Goal: Task Accomplishment & Management: Use online tool/utility

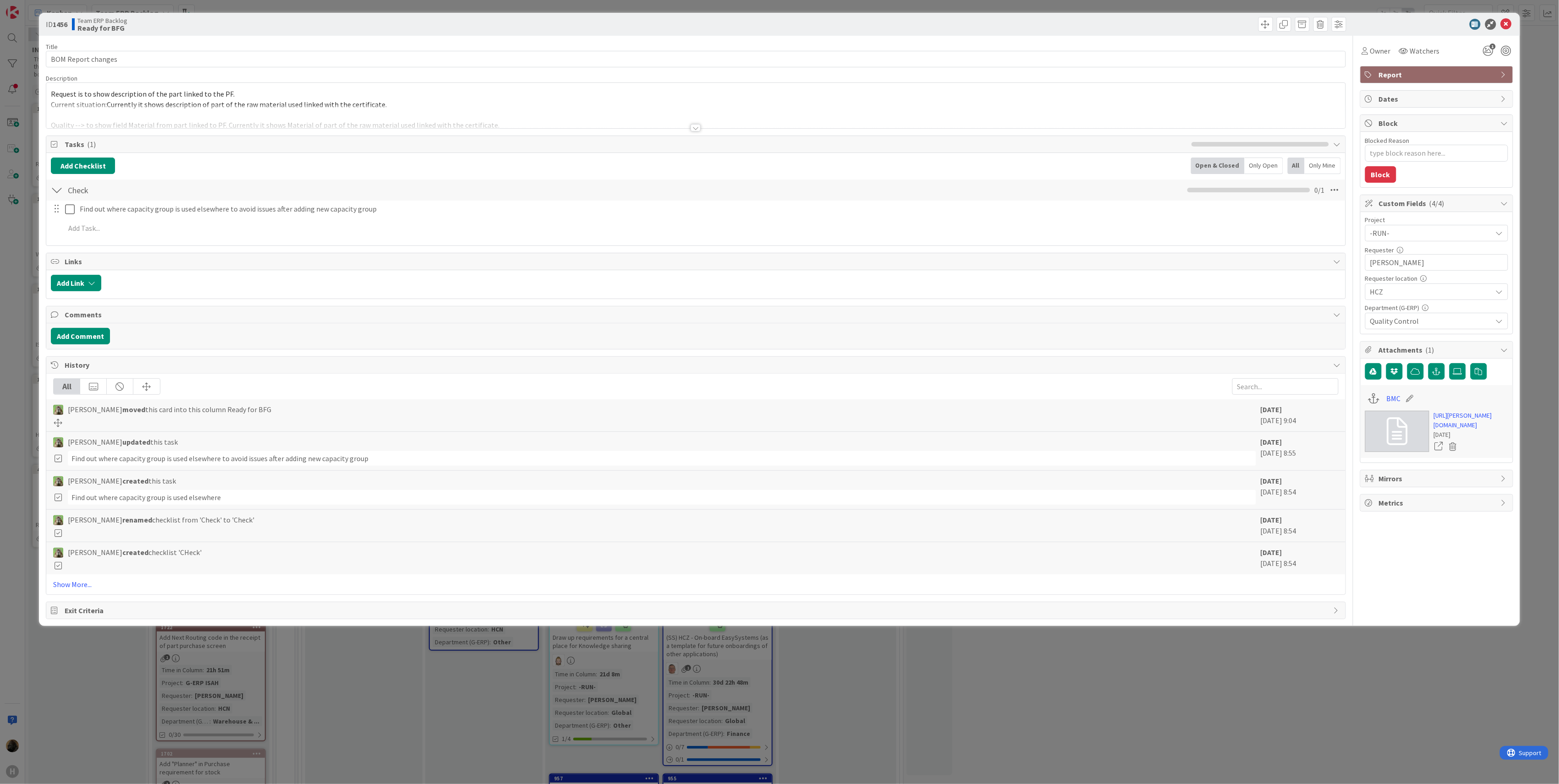
click at [1515, 23] on div "ID 1456 Team ERP Backlog Ready for BFG" at bounding box center [779, 24] width 1481 height 23
click at [1509, 23] on icon at bounding box center [1506, 24] width 11 height 11
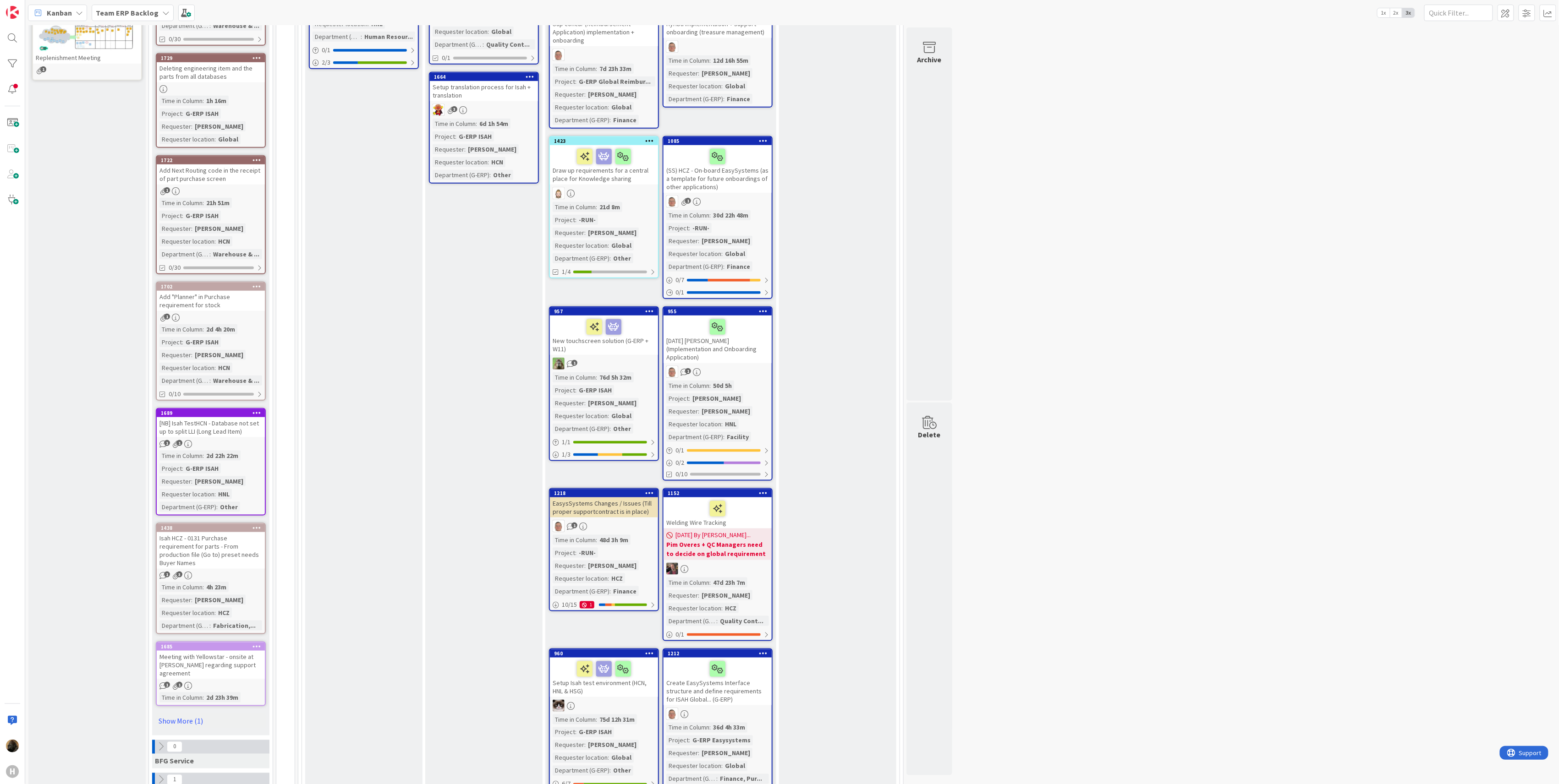
scroll to position [488, 0]
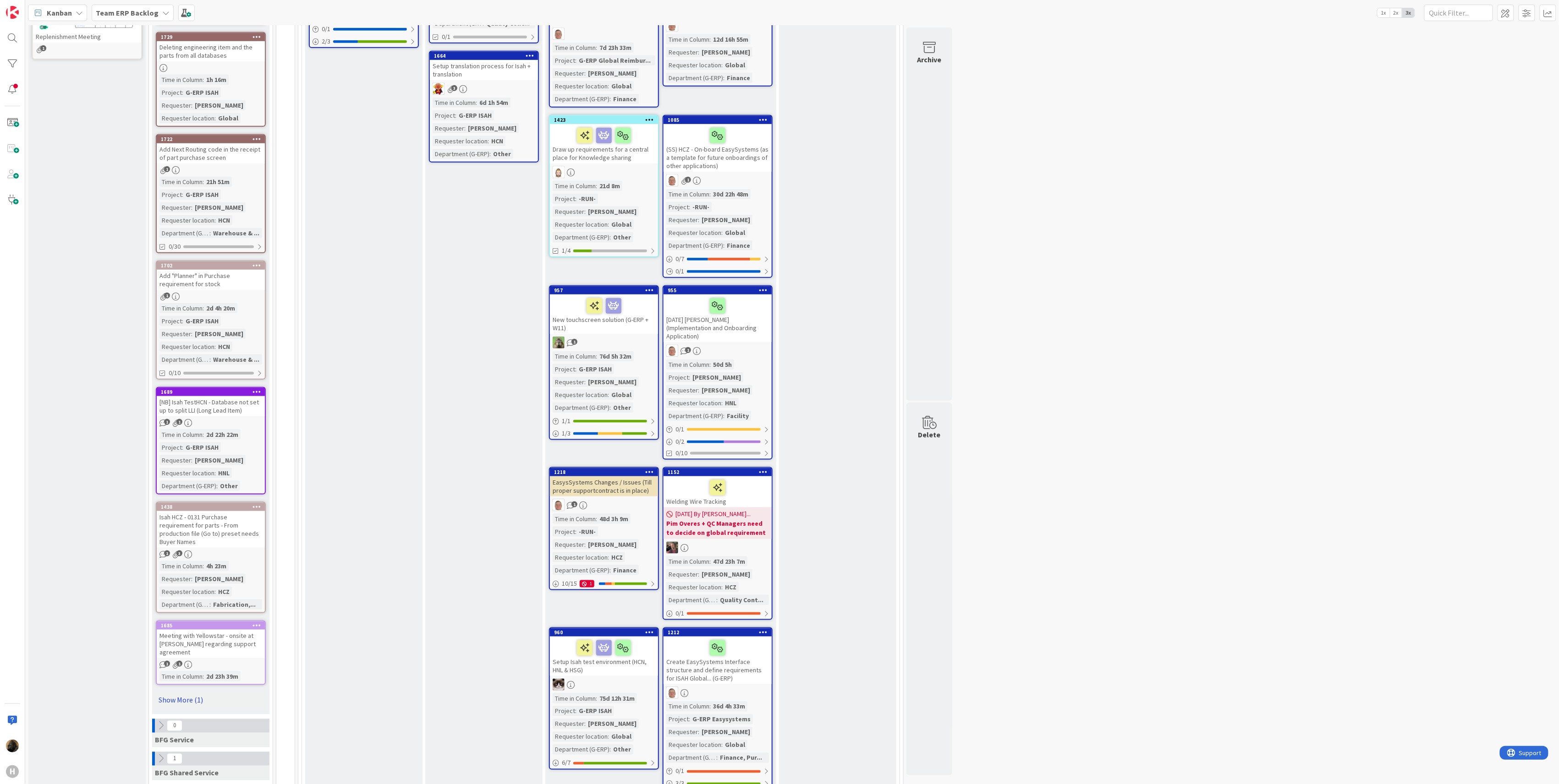
click at [180, 693] on link "Show More (1)" at bounding box center [211, 700] width 110 height 15
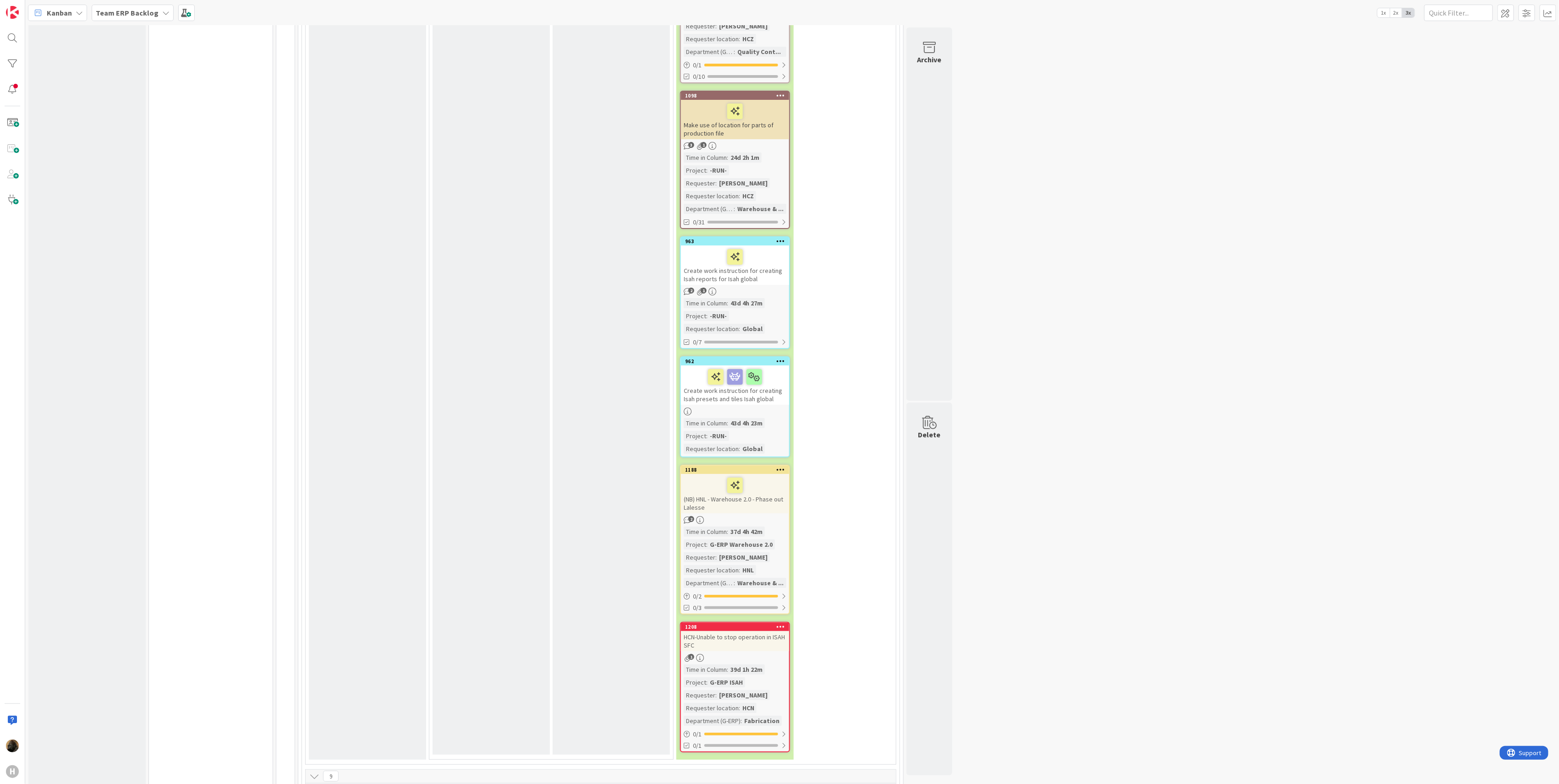
scroll to position [2259, 0]
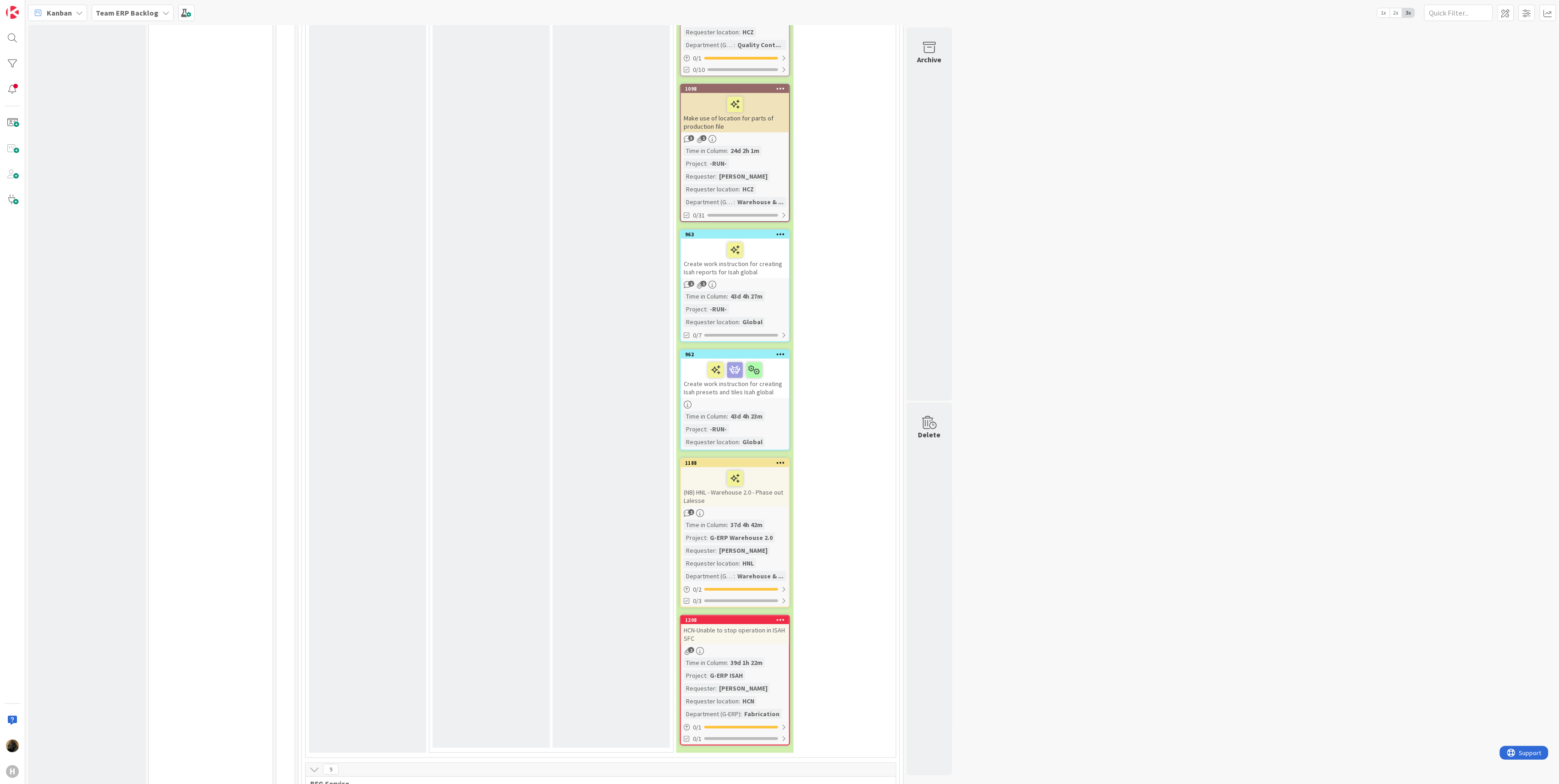
click at [79, 8] on div "Kanban" at bounding box center [57, 13] width 59 height 16
click at [134, 19] on div "Team ERP Backlog" at bounding box center [133, 13] width 82 height 16
click at [140, 93] on h4 "G-ERP - BFG New Build" at bounding box center [157, 91] width 110 height 9
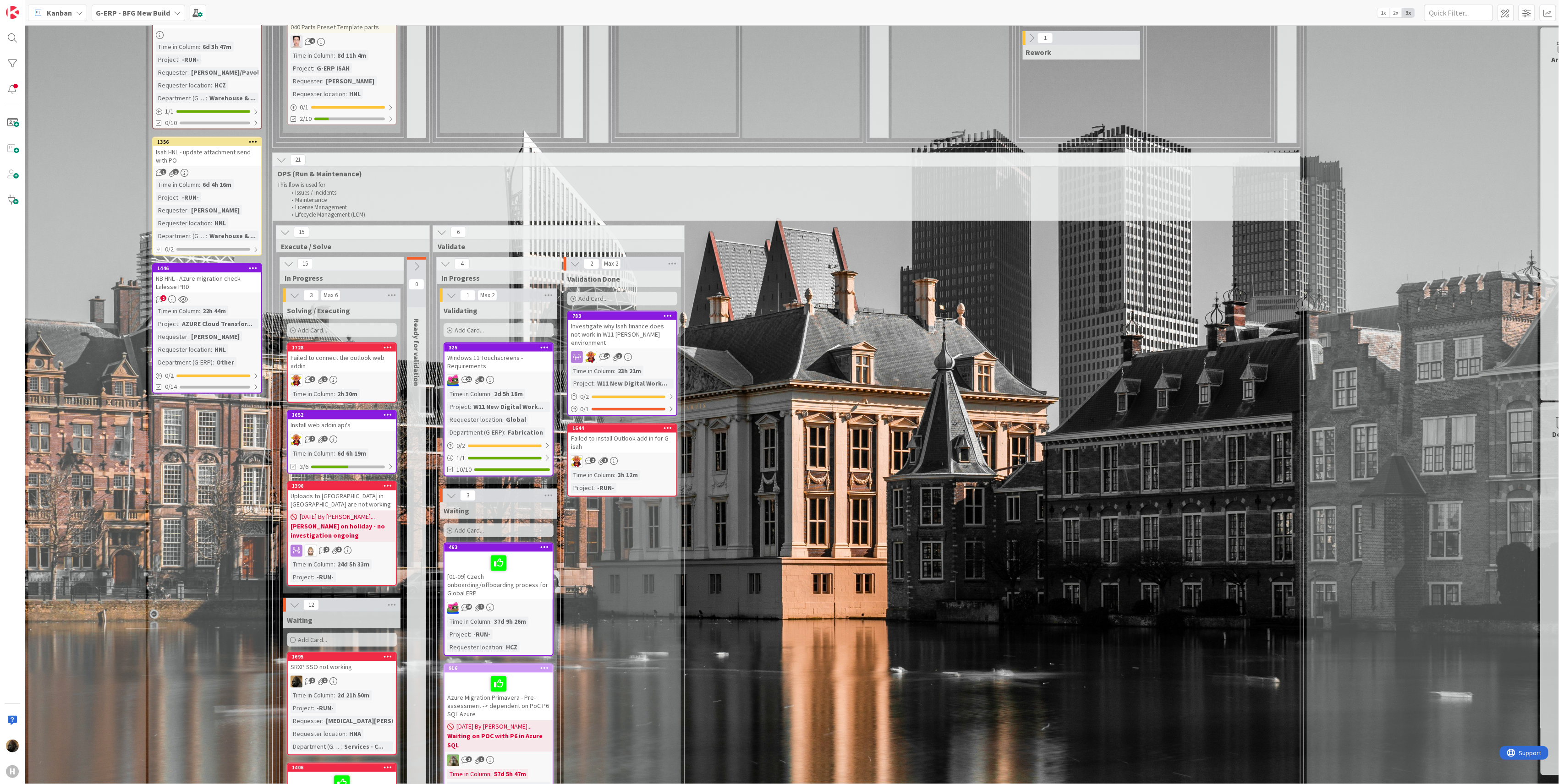
scroll to position [729, 0]
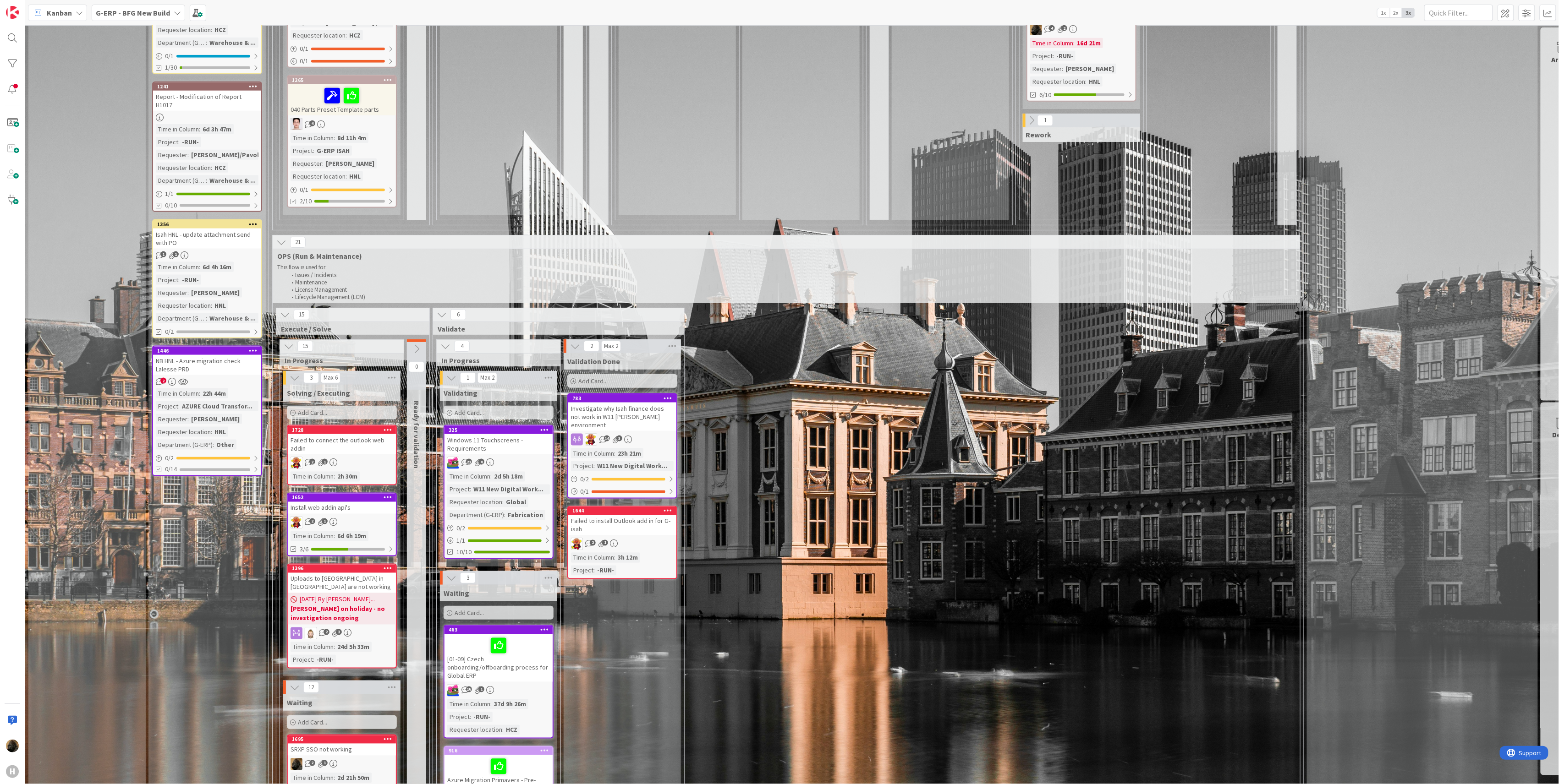
click at [173, 355] on div "NB HNL - Azure migration check Lalesse PRD" at bounding box center [207, 365] width 108 height 20
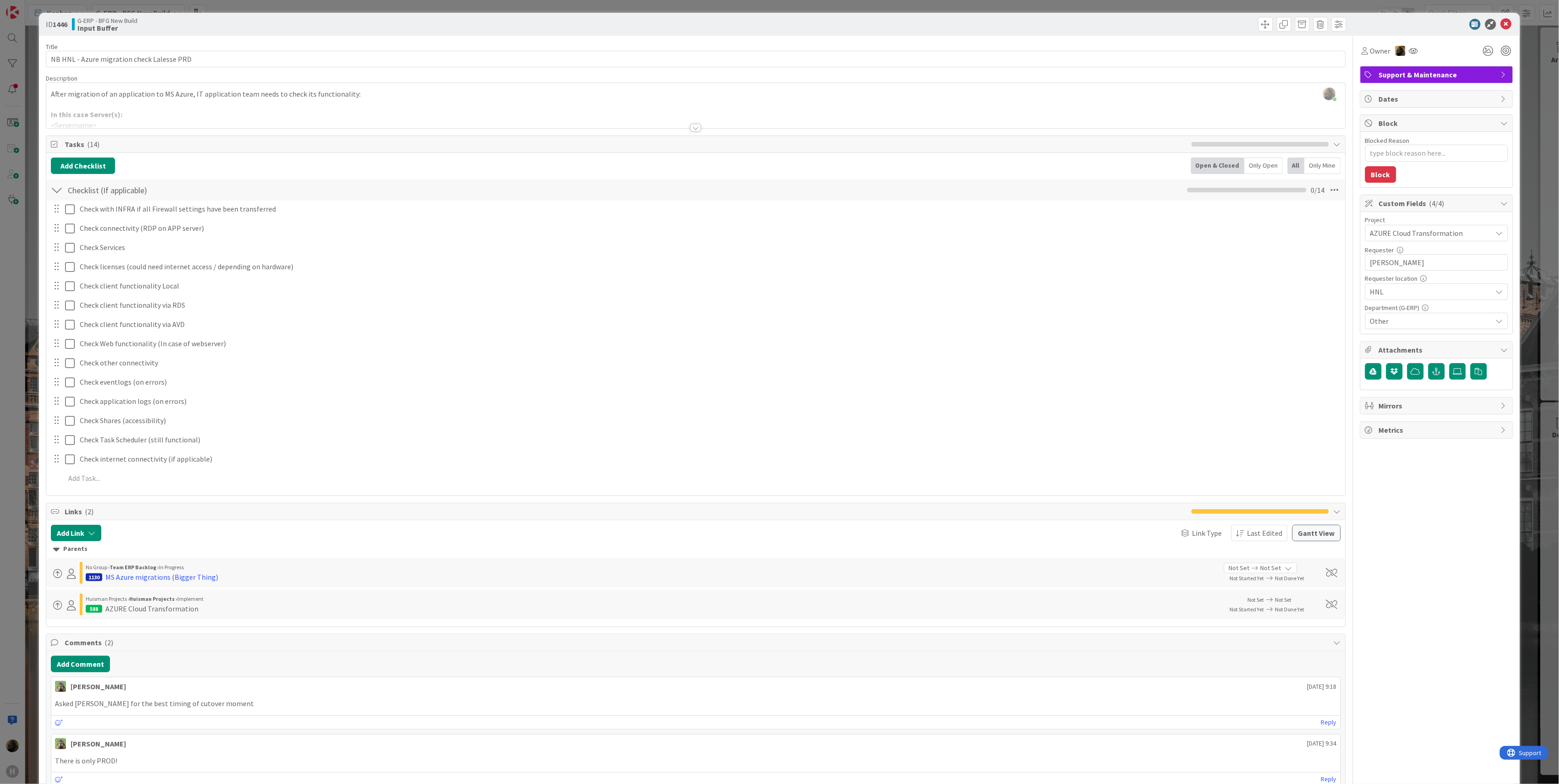
click at [33, 502] on div "ID 1446 G-ERP - BFG New Build Input Buffer Title 42 / 128 NB HNL - Azure migrat…" at bounding box center [780, 392] width 1559 height 784
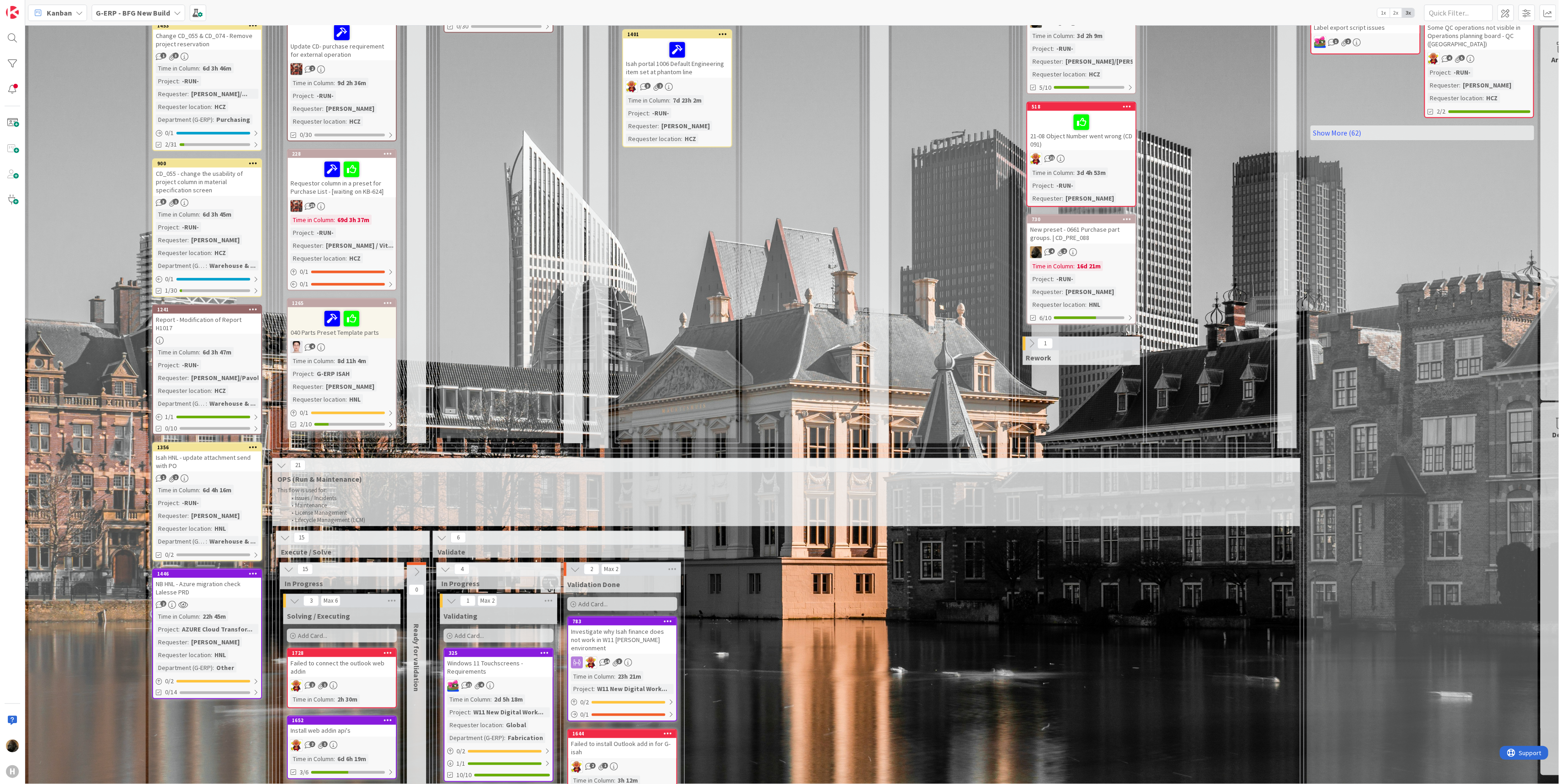
scroll to position [485, 0]
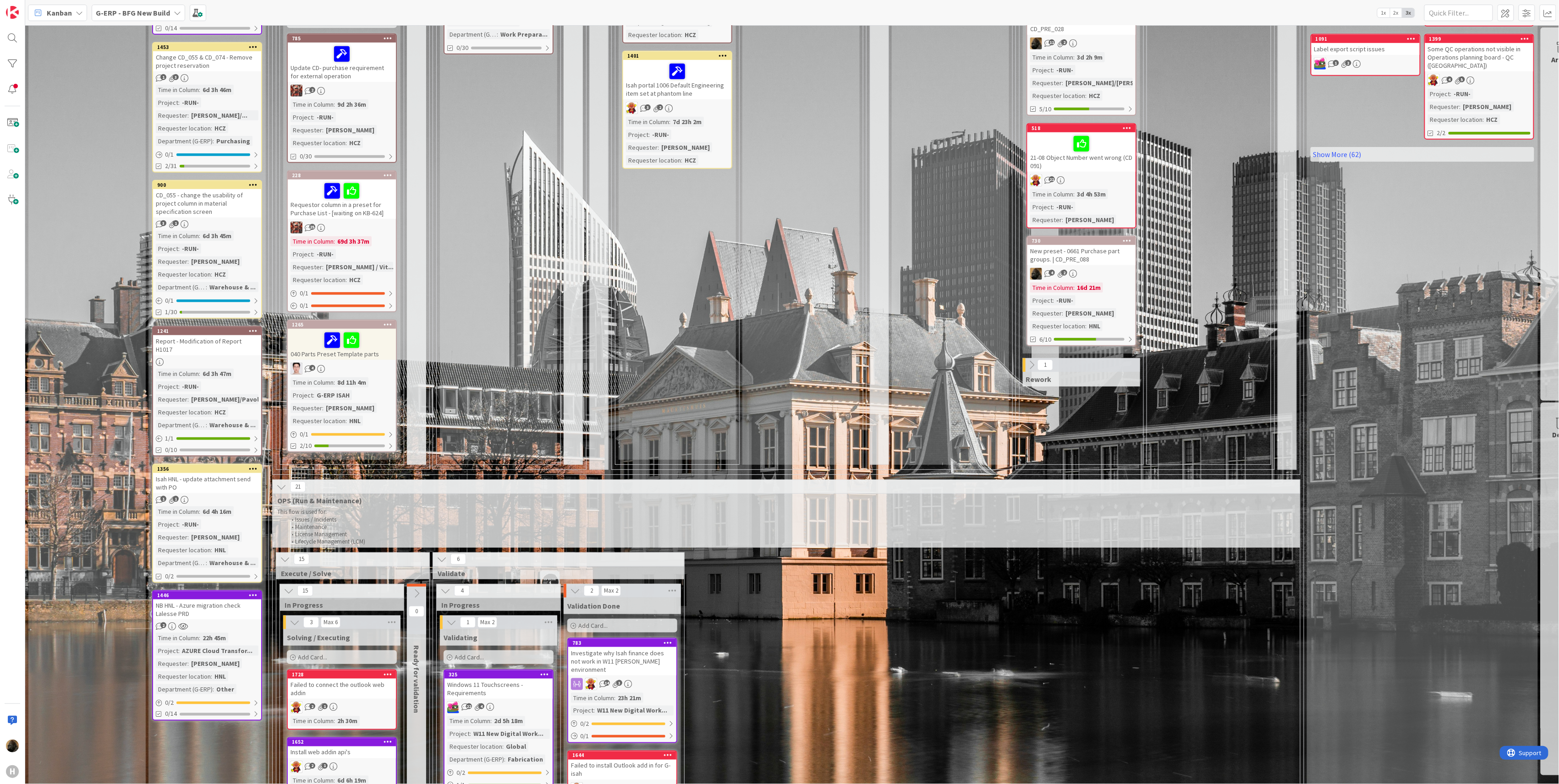
click at [218, 342] on div "Report - Modification of Report H1017" at bounding box center [207, 345] width 108 height 20
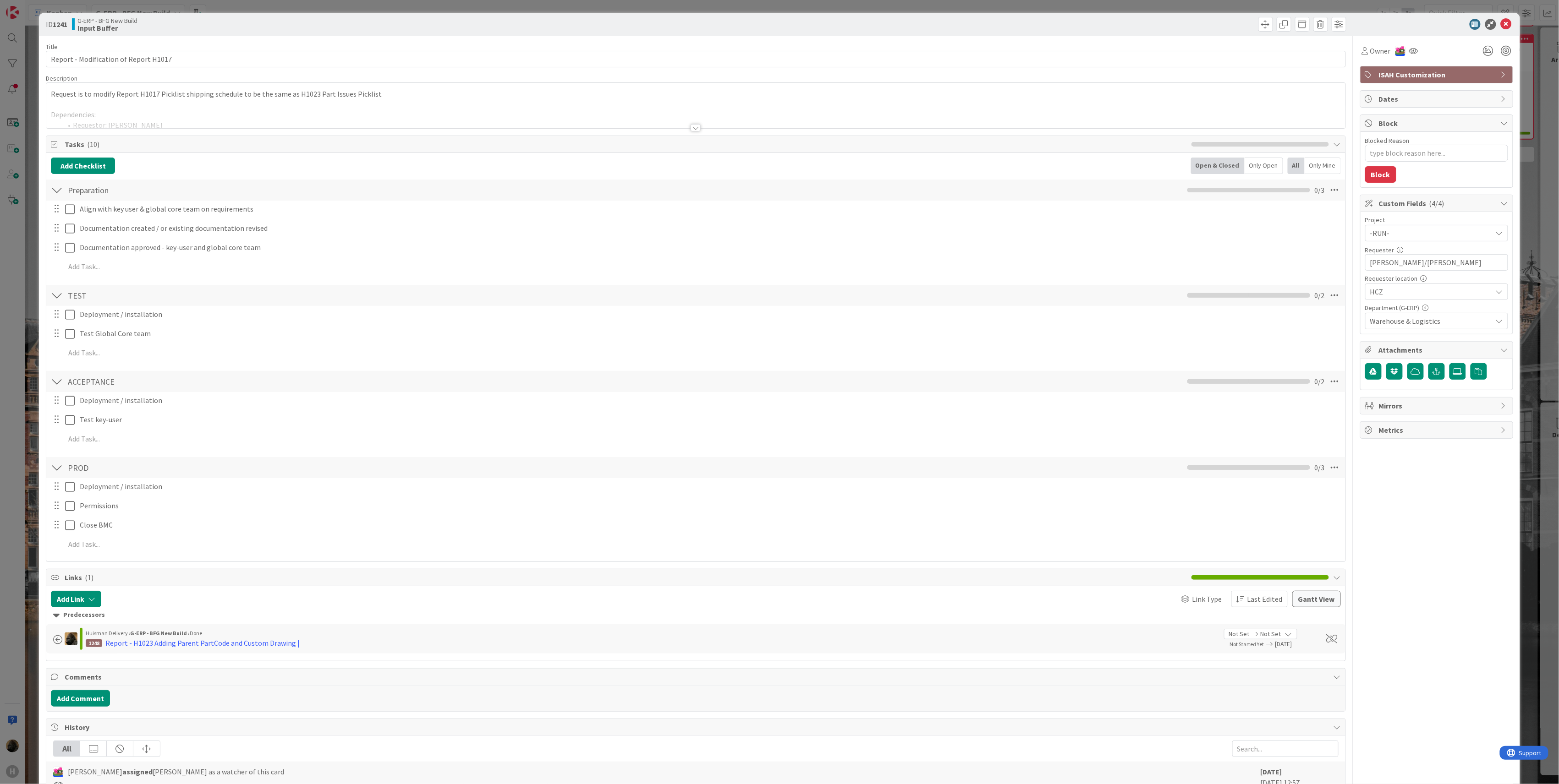
click at [691, 127] on div at bounding box center [695, 128] width 10 height 7
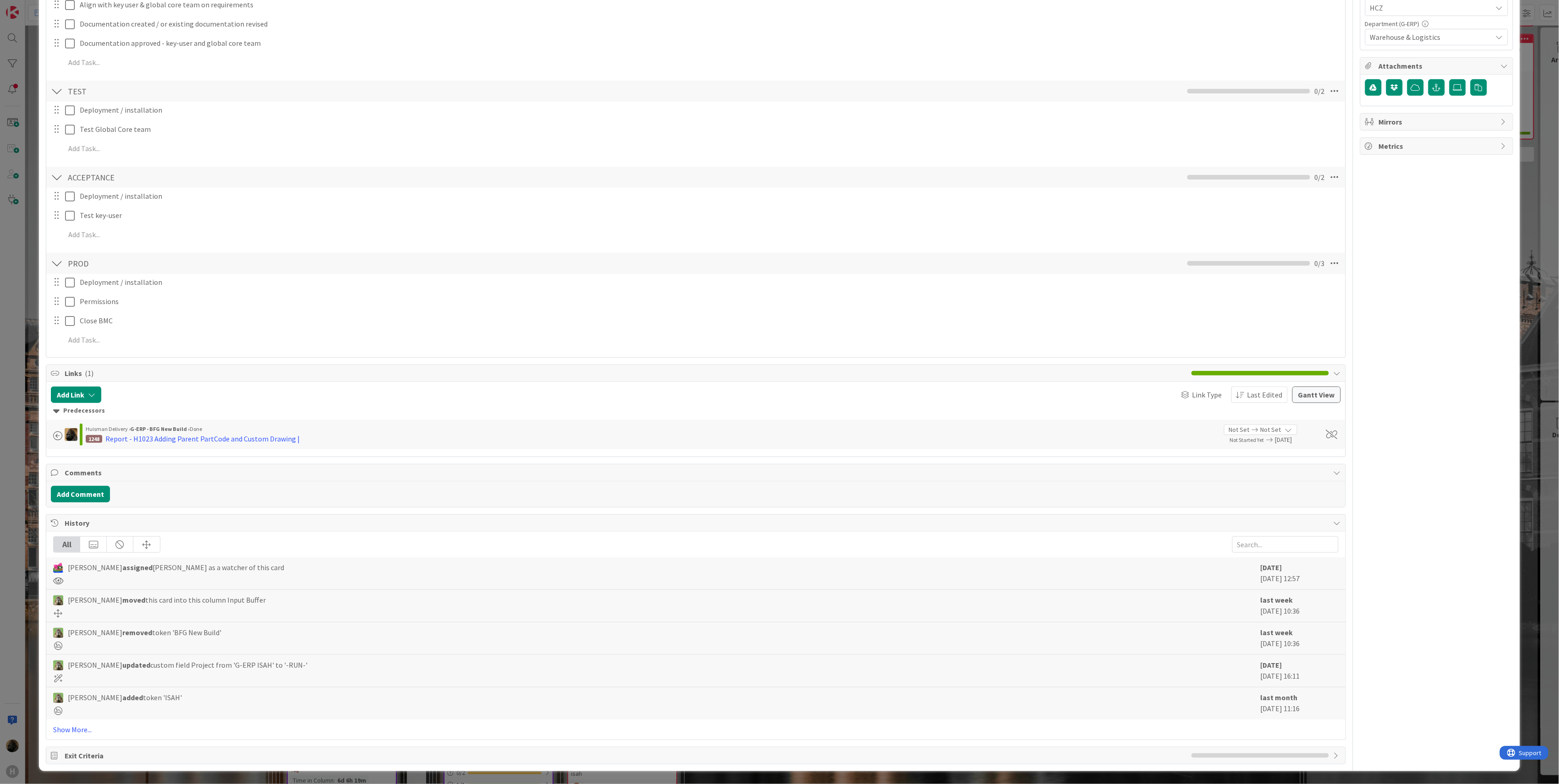
scroll to position [289, 0]
click at [19, 459] on div "ID 1241 G-ERP - BFG New Build Input Buffer Title 37 / 128 Report - Modification…" at bounding box center [780, 392] width 1559 height 784
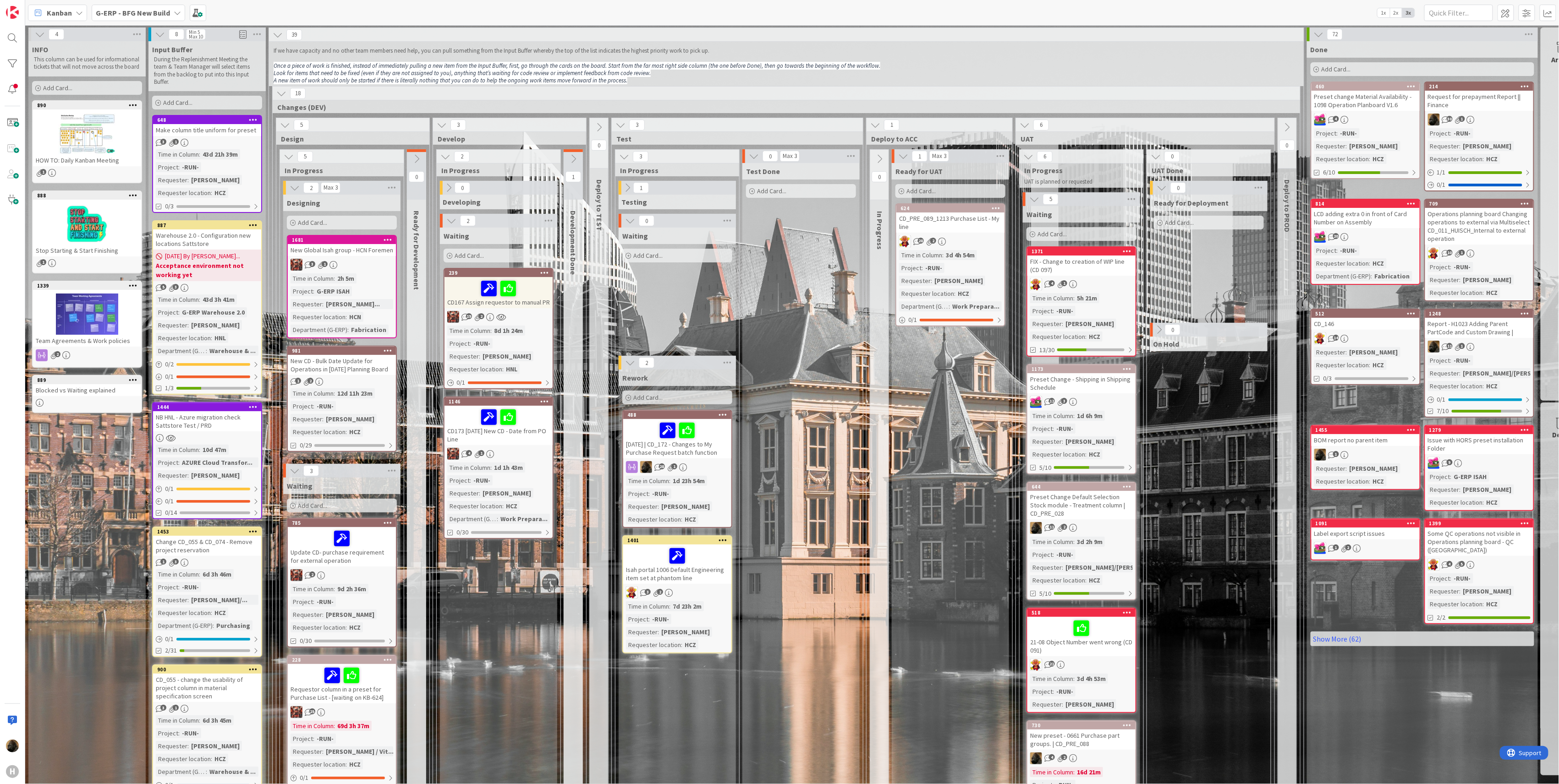
click at [363, 256] on div "New Global Isah group - HCN Foremen" at bounding box center [342, 250] width 108 height 12
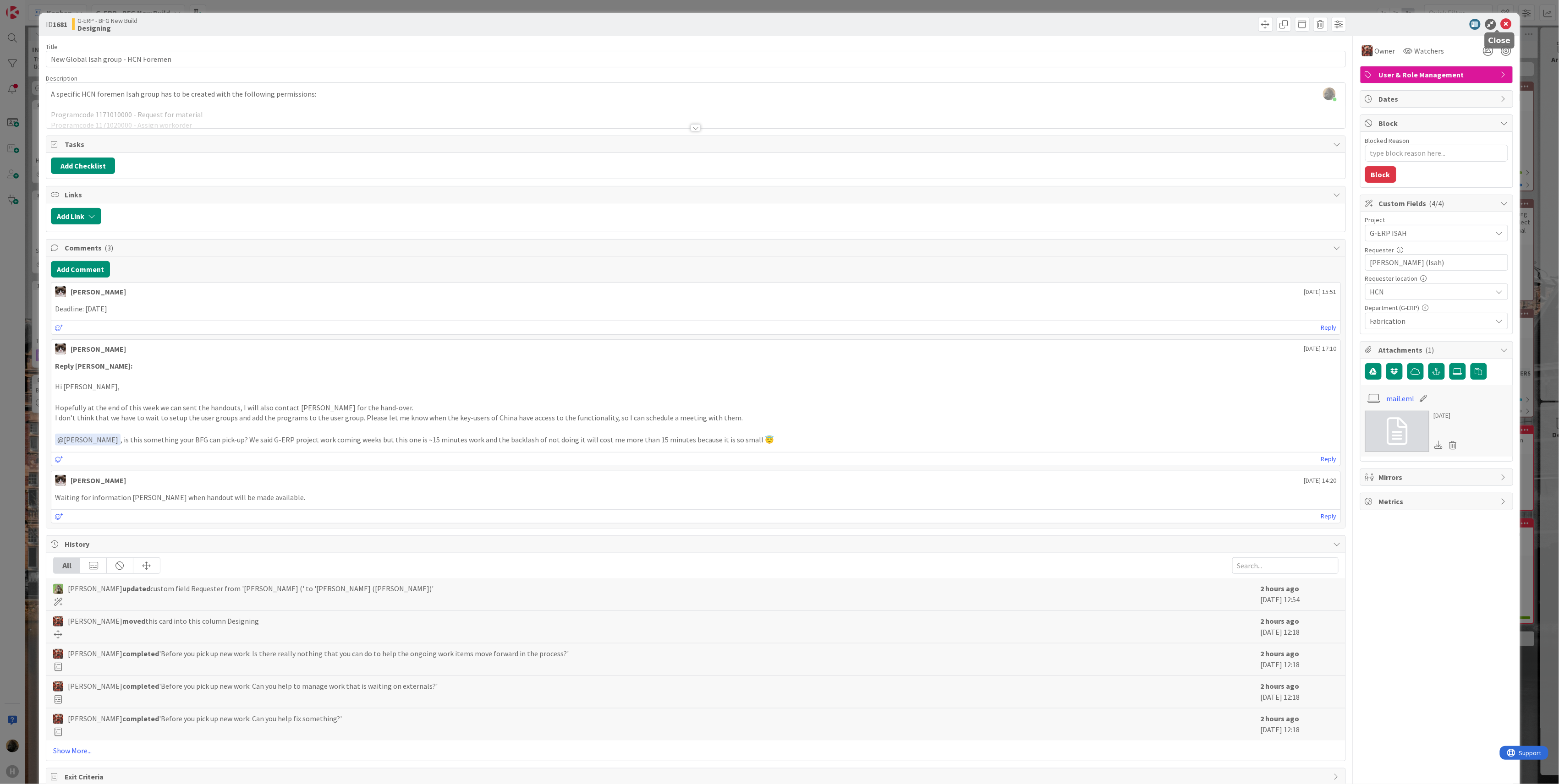
click at [1501, 24] on icon at bounding box center [1506, 24] width 11 height 11
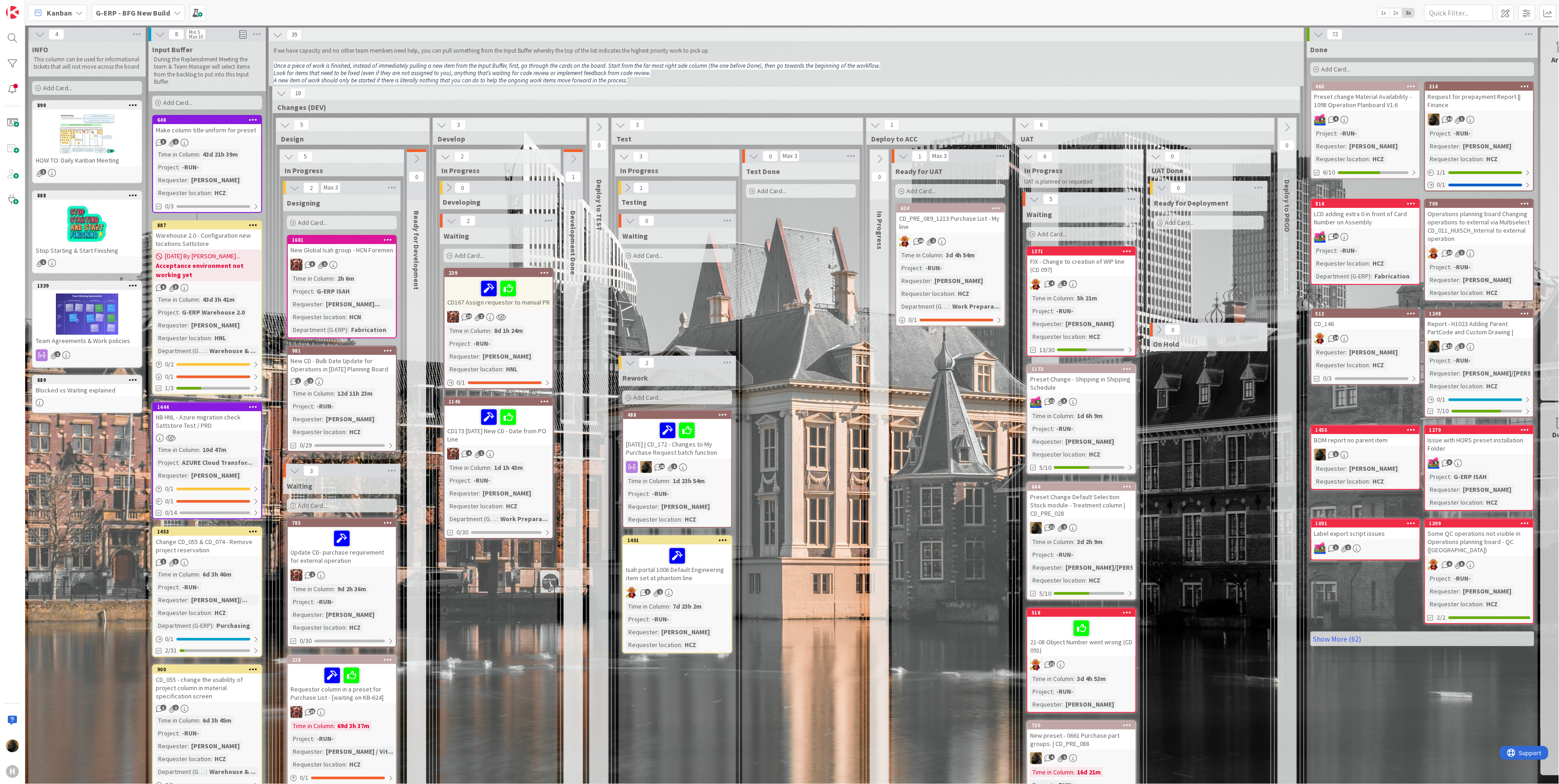
click at [379, 251] on div "New Global Isah group - HCN Foremen" at bounding box center [342, 250] width 108 height 12
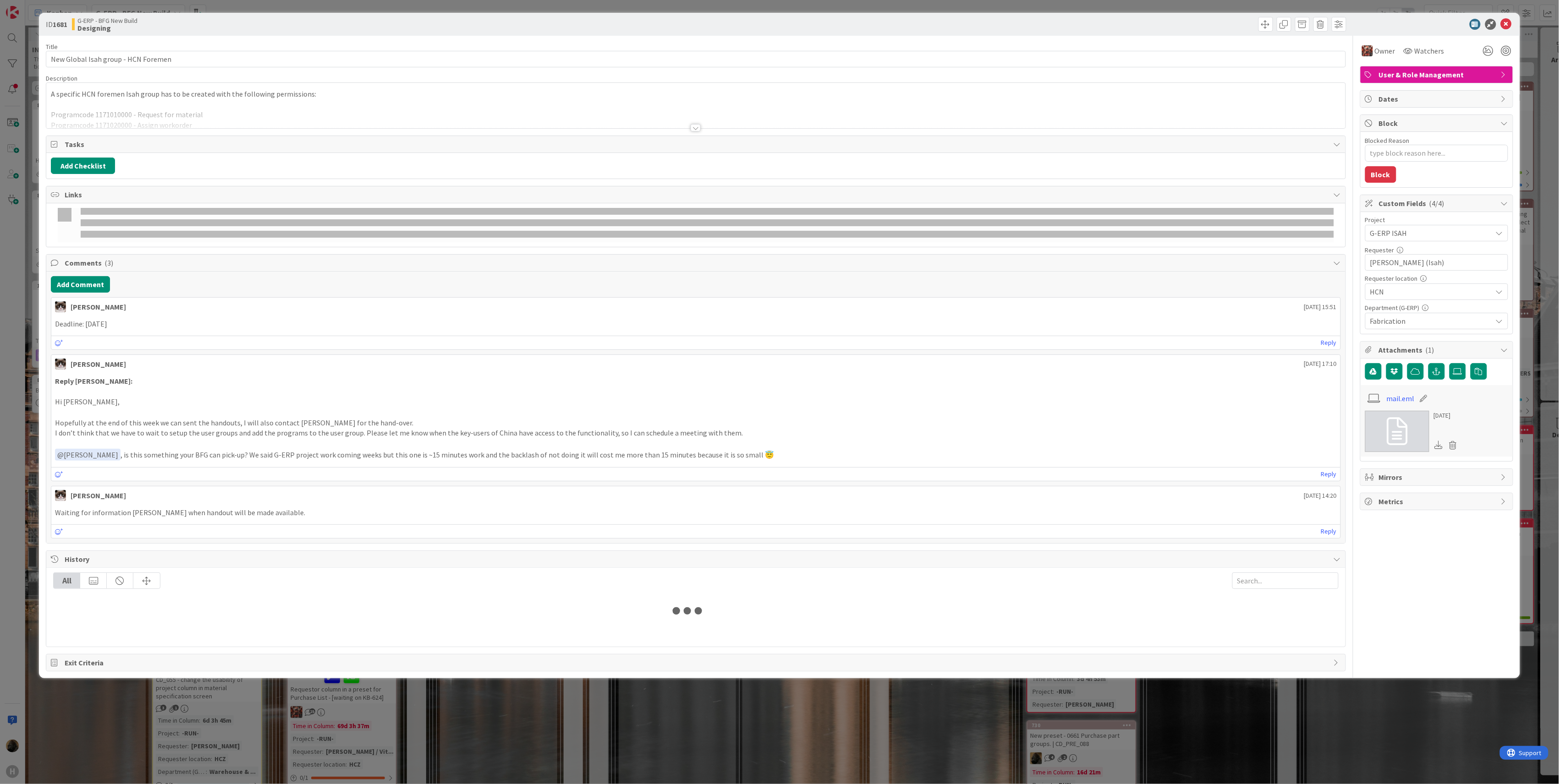
type textarea "x"
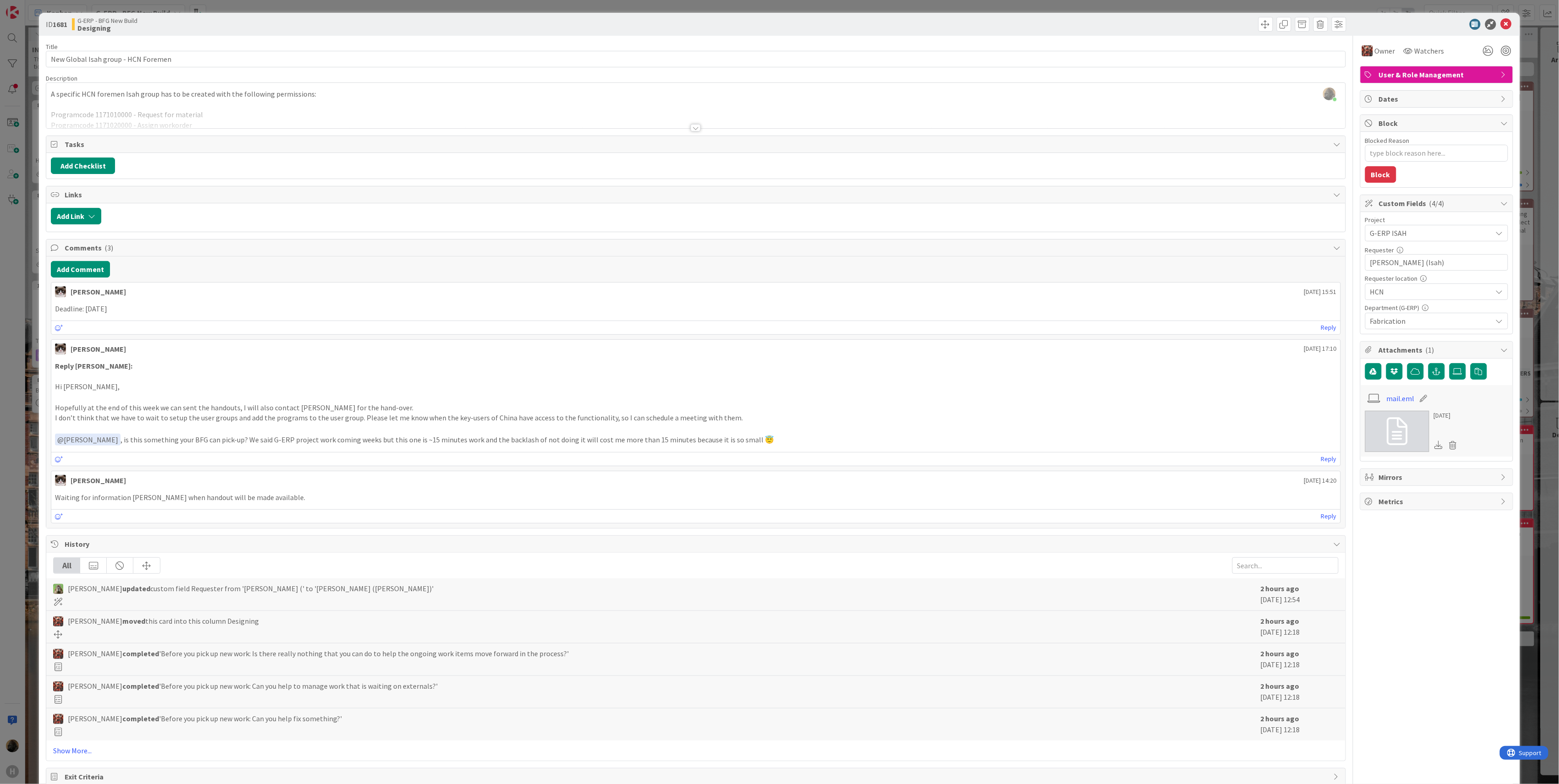
click at [686, 123] on div at bounding box center [695, 116] width 1299 height 24
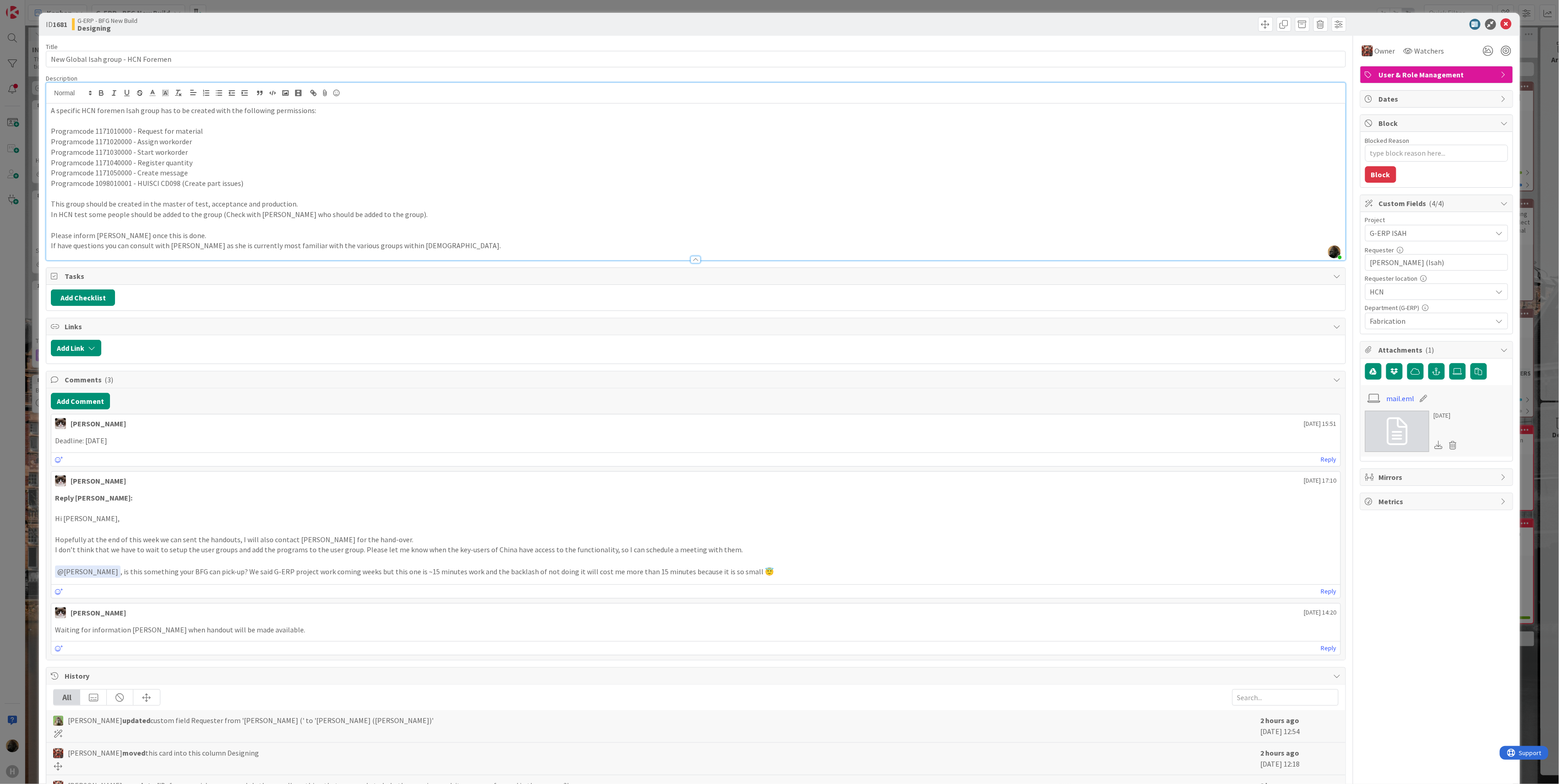
click at [22, 563] on div "ID 1681 G-ERP - BFG New Build Designing Title 35 / 128 New Global Isah group - …" at bounding box center [780, 392] width 1559 height 784
